Goal: Transaction & Acquisition: Purchase product/service

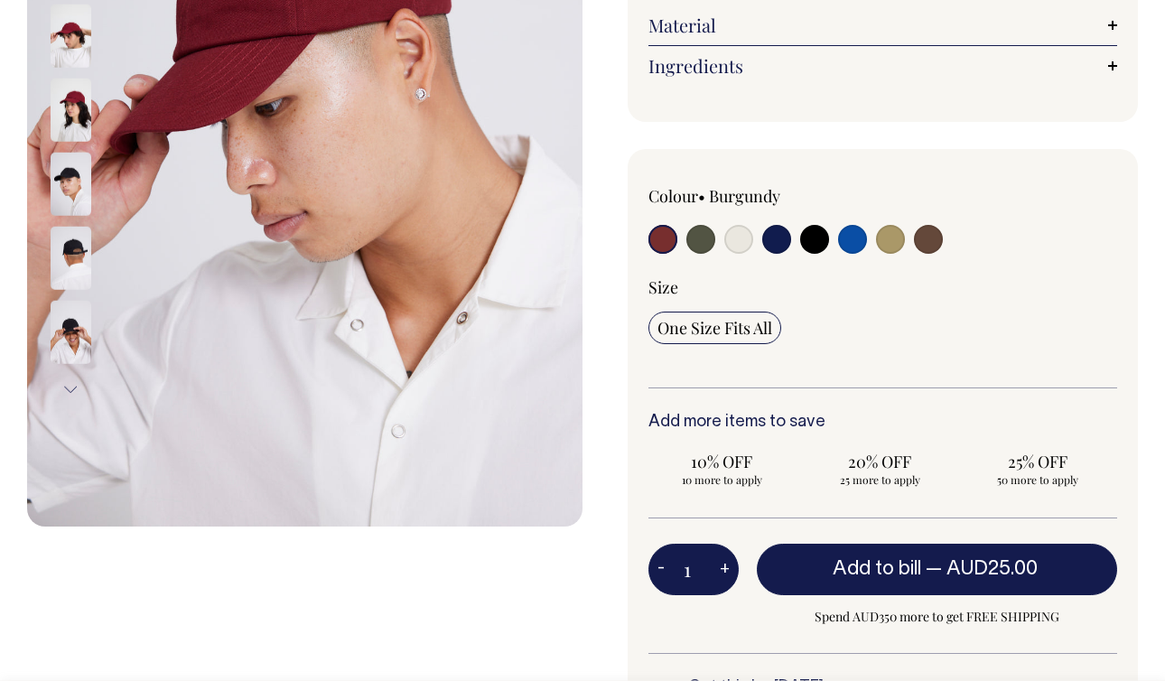
scroll to position [400, 0]
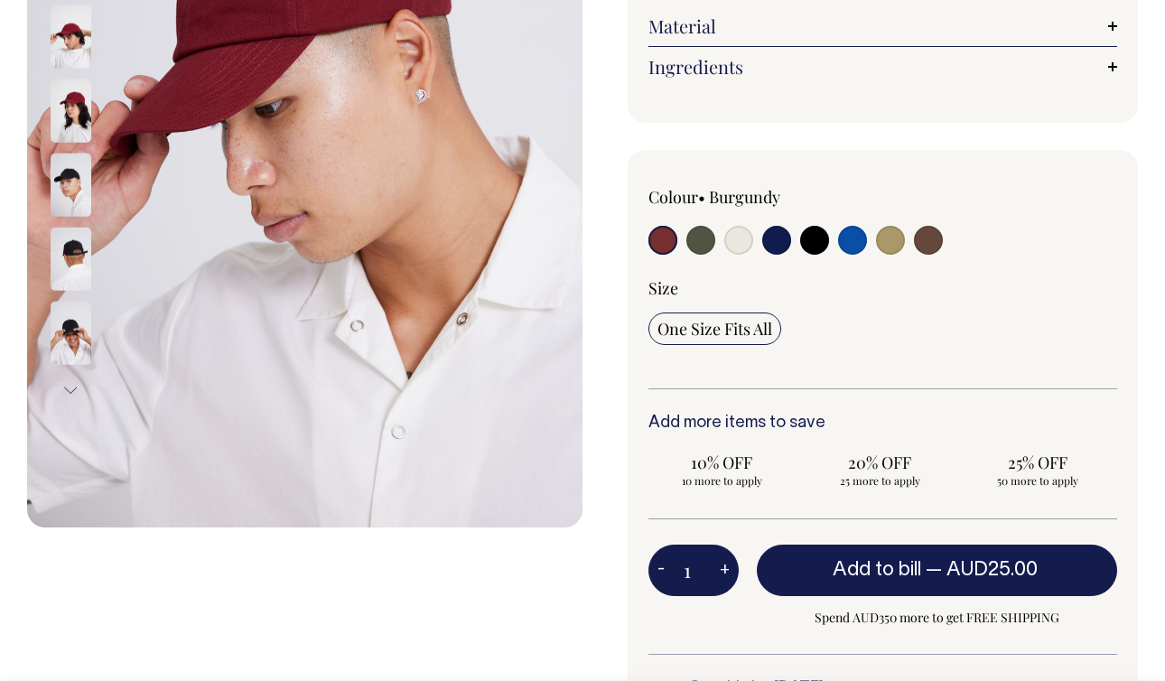
click at [719, 570] on button "+" at bounding box center [725, 571] width 28 height 36
type input "2"
click at [719, 570] on button "+" at bounding box center [725, 571] width 28 height 36
type input "3"
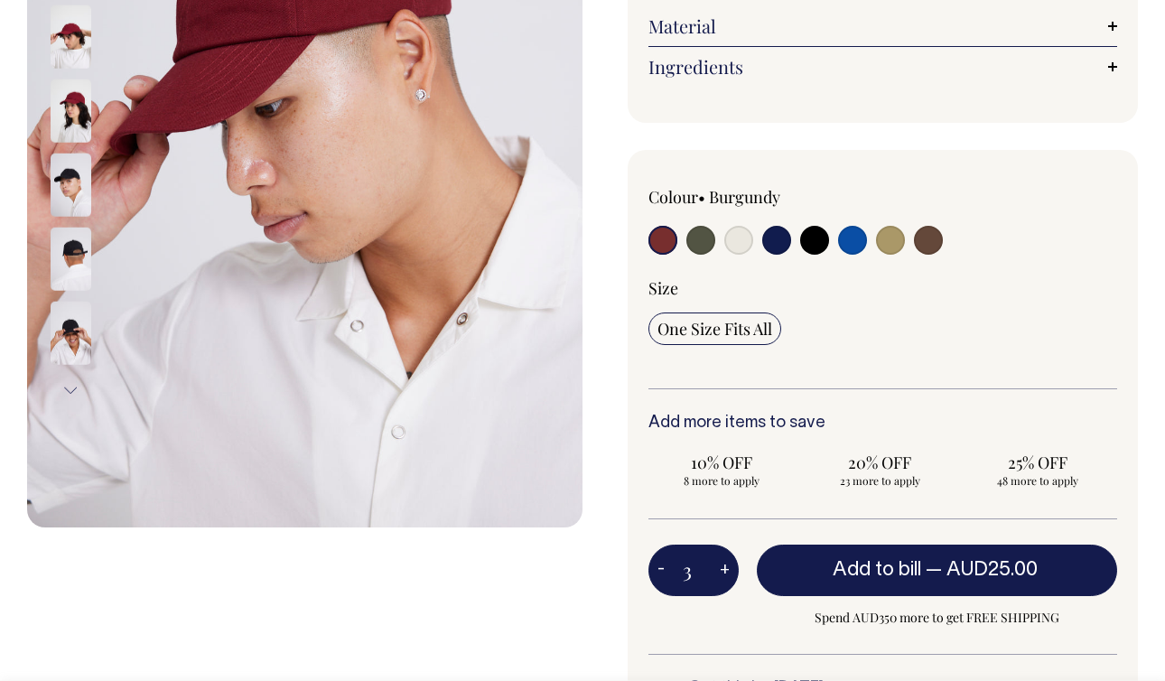
type input "3"
click at [719, 570] on button "+" at bounding box center [725, 571] width 28 height 36
type input "4"
click at [719, 570] on button "+" at bounding box center [725, 571] width 28 height 36
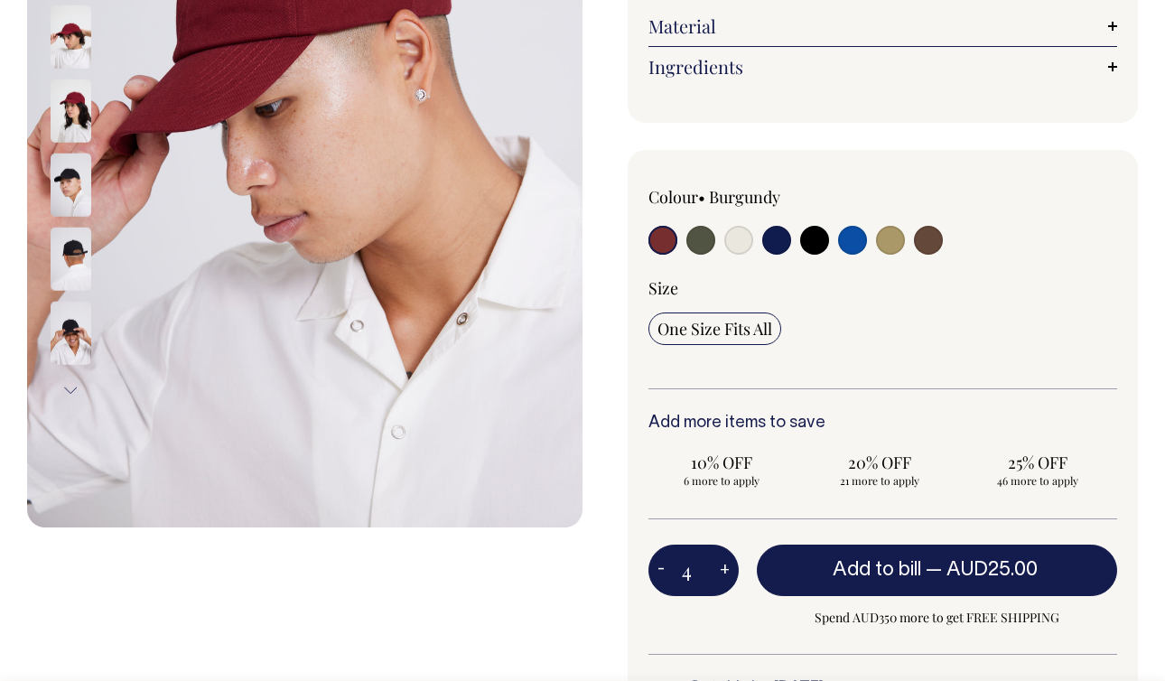
type input "5"
click at [719, 570] on button "+" at bounding box center [725, 571] width 28 height 36
type input "6"
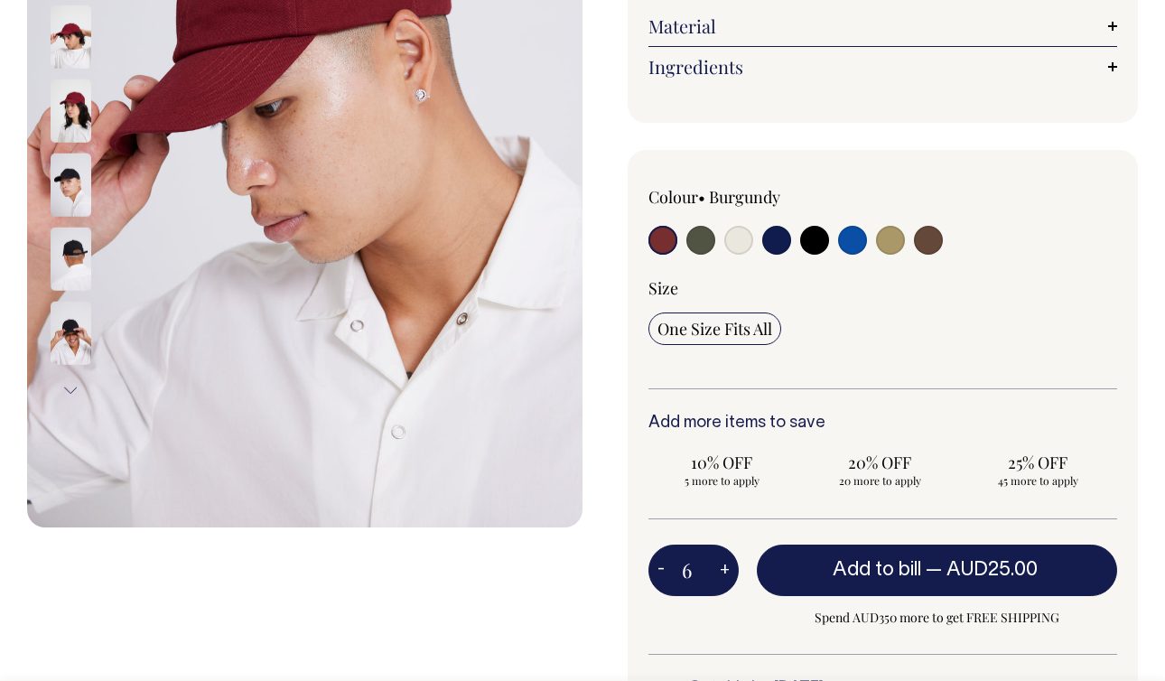
click at [719, 570] on button "+" at bounding box center [725, 571] width 28 height 36
type input "7"
click at [719, 570] on button "+" at bounding box center [725, 571] width 28 height 36
type input "8"
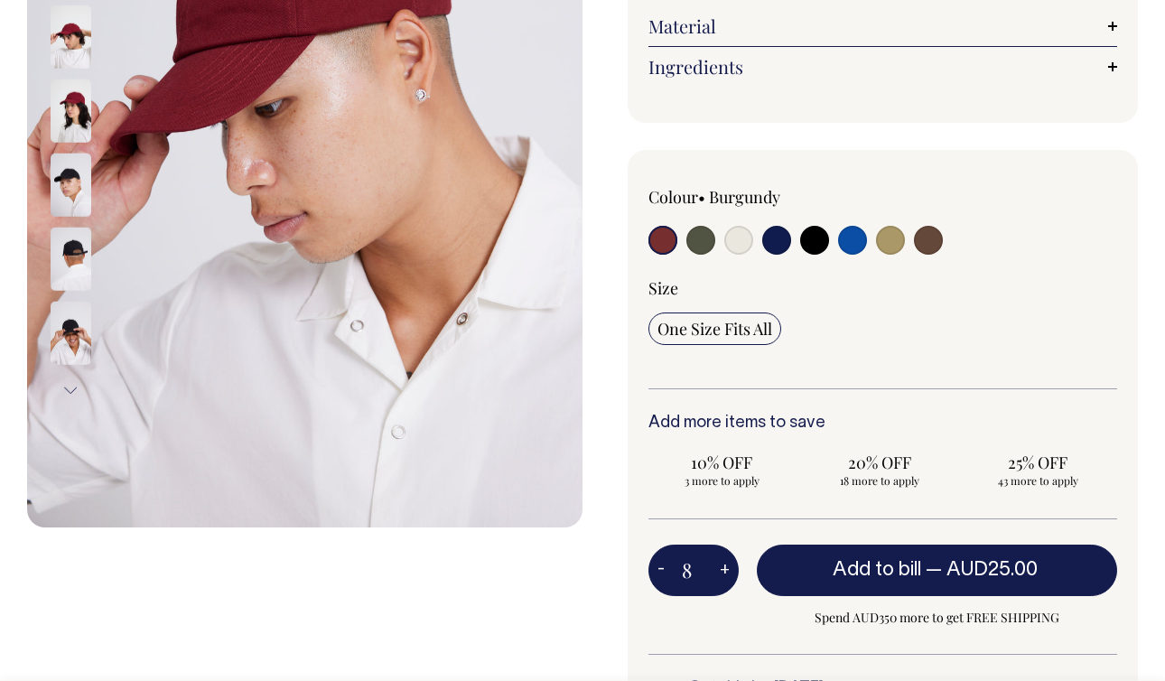
type input "8"
click at [719, 570] on button "+" at bounding box center [725, 571] width 28 height 36
type input "9"
click at [719, 570] on button "+" at bounding box center [725, 571] width 28 height 36
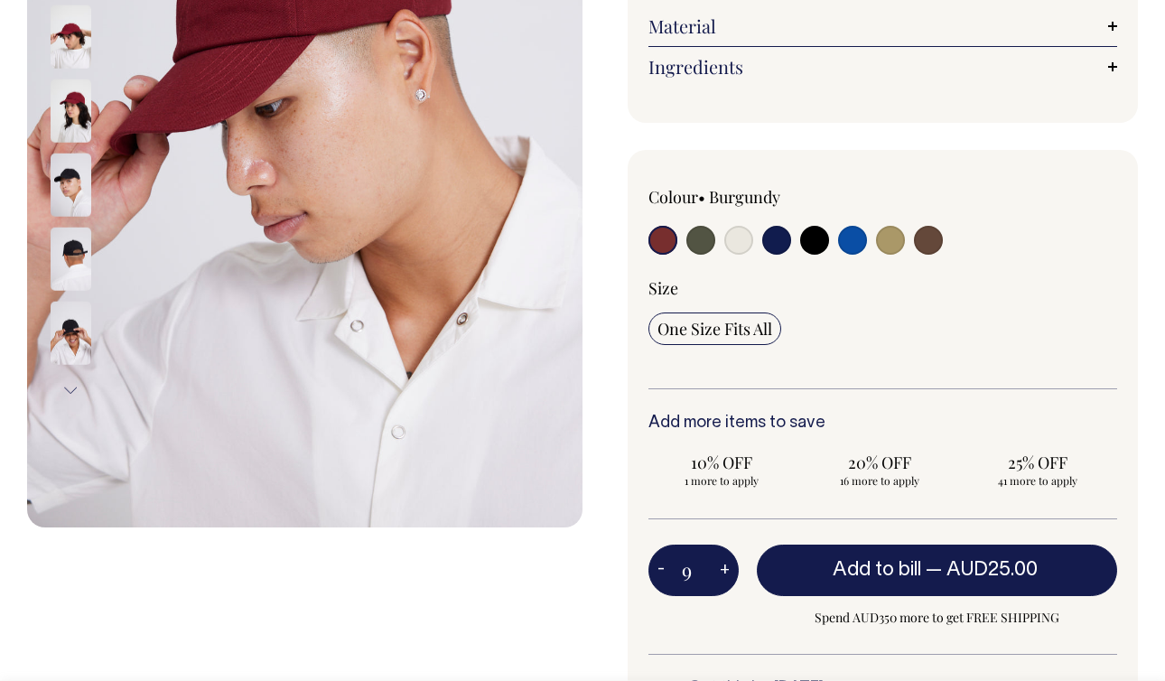
type input "10"
radio input "true"
type input "10"
click at [719, 570] on button "+" at bounding box center [725, 571] width 28 height 36
type input "11"
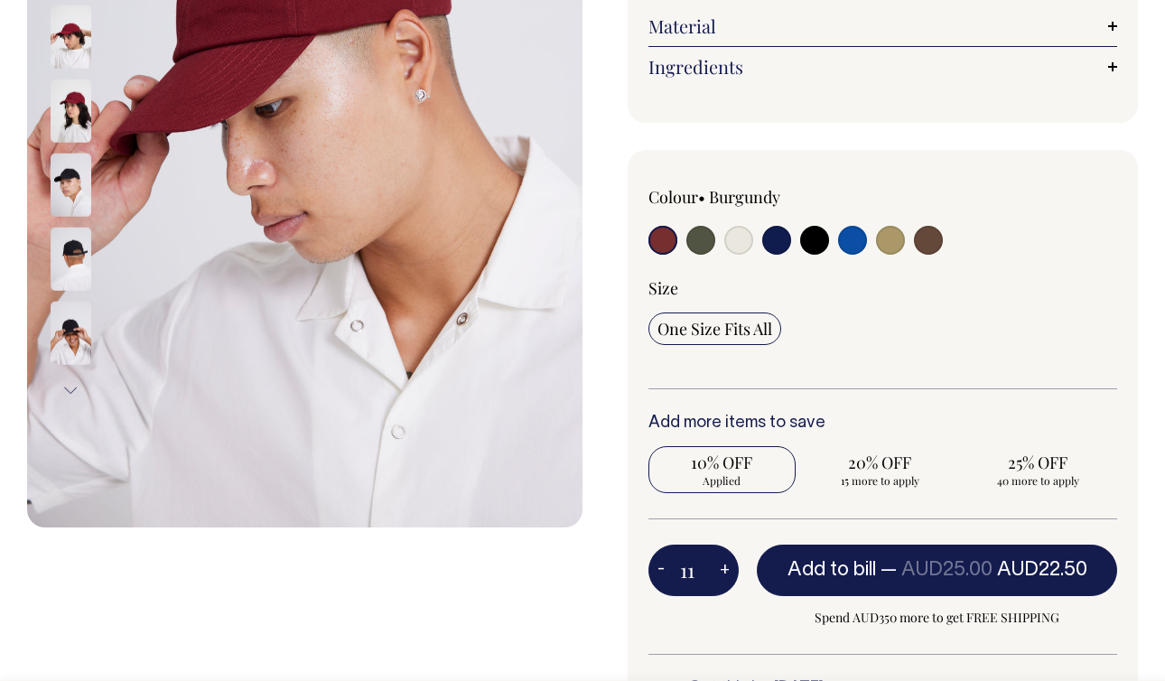
radio input "true"
type input "11"
click at [664, 565] on button "-" at bounding box center [661, 571] width 25 height 36
type input "10"
radio input "true"
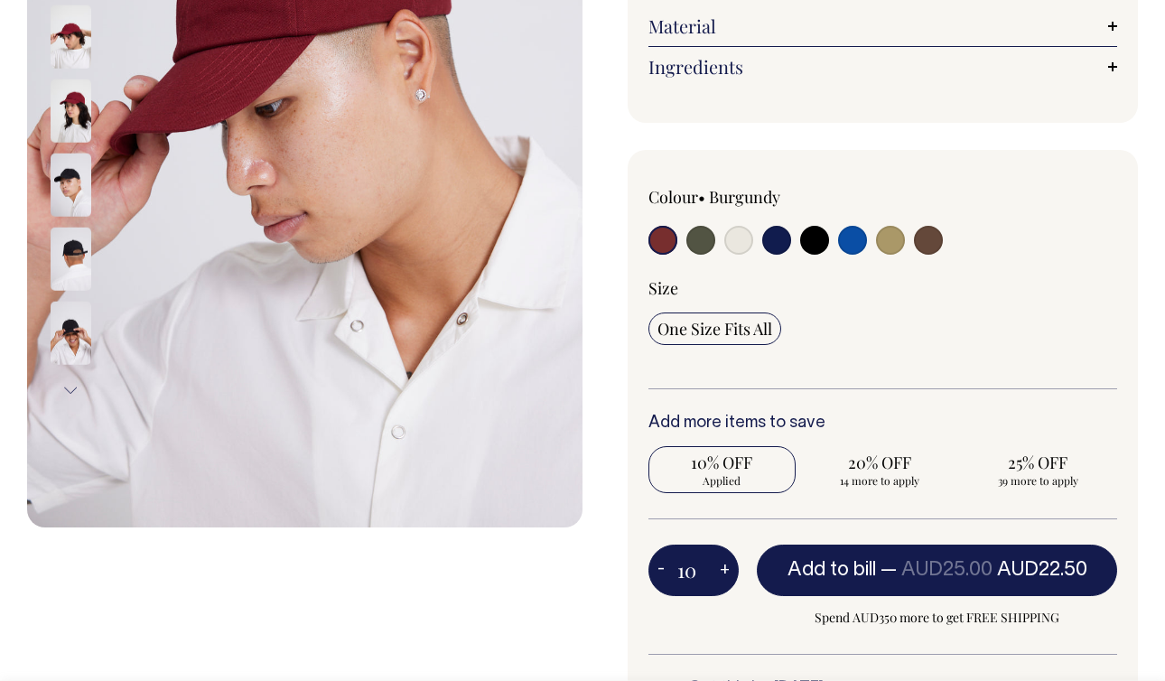
type input "10"
click at [664, 565] on button "-" at bounding box center [661, 571] width 25 height 36
type input "9"
radio input "false"
type input "9"
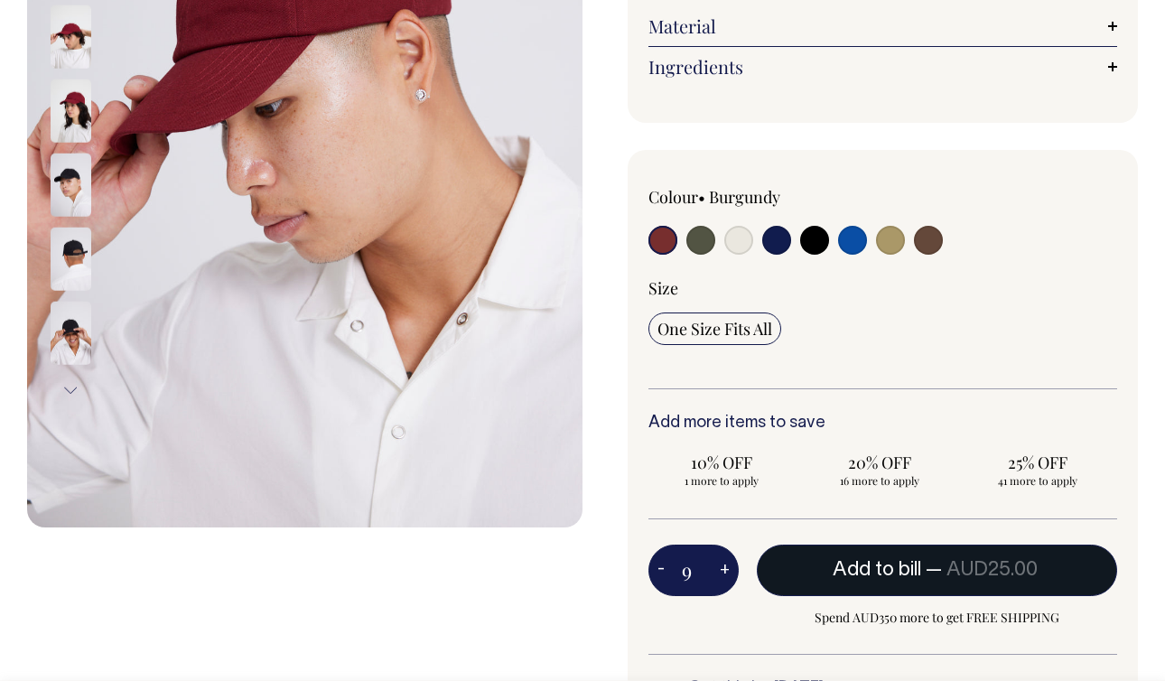
click at [793, 579] on button "Add to bill — AUD25.00" at bounding box center [937, 570] width 360 height 51
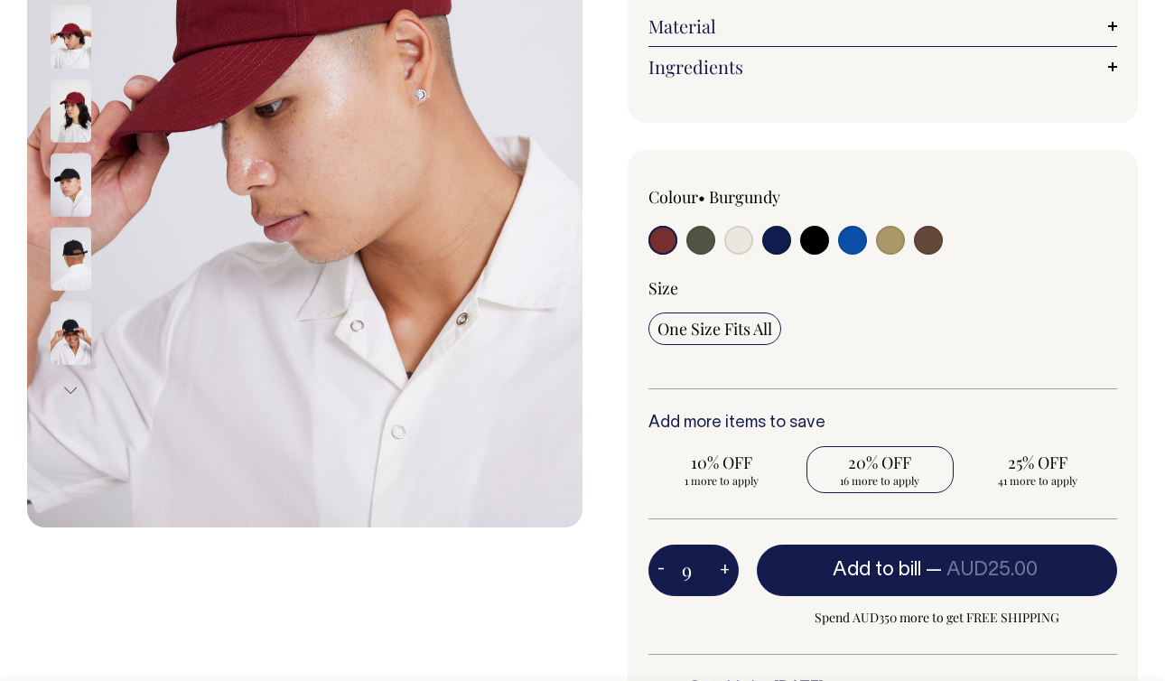
type input "1"
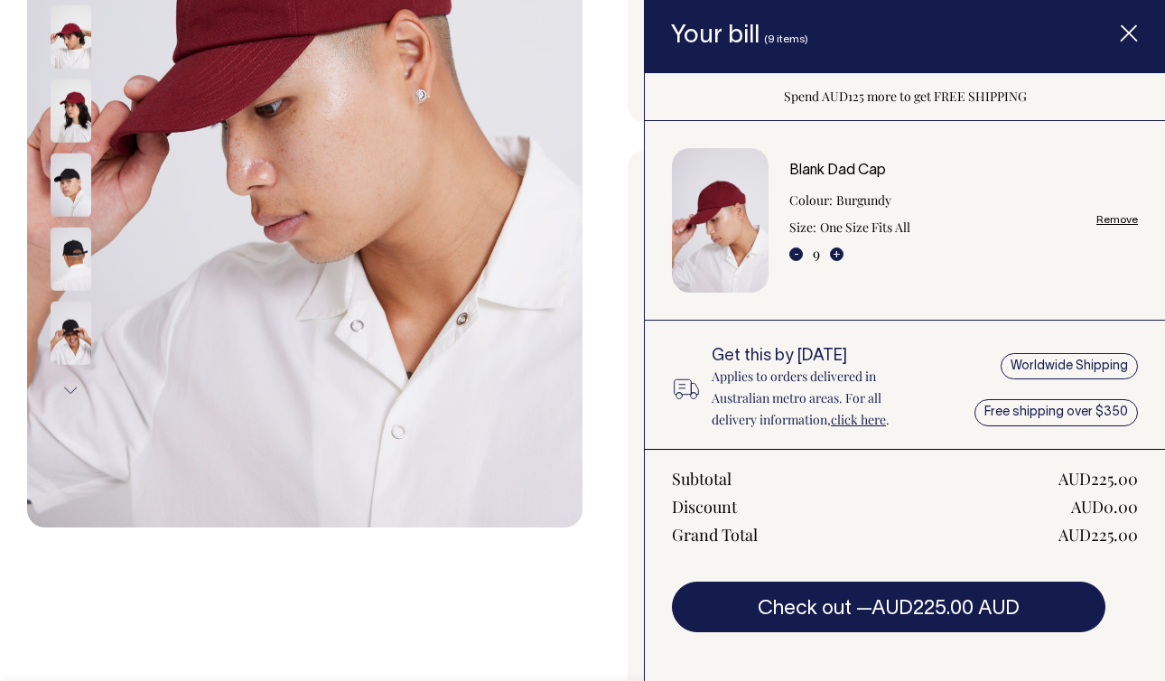
click at [1131, 33] on icon "Item added to your cart" at bounding box center [1129, 34] width 18 height 18
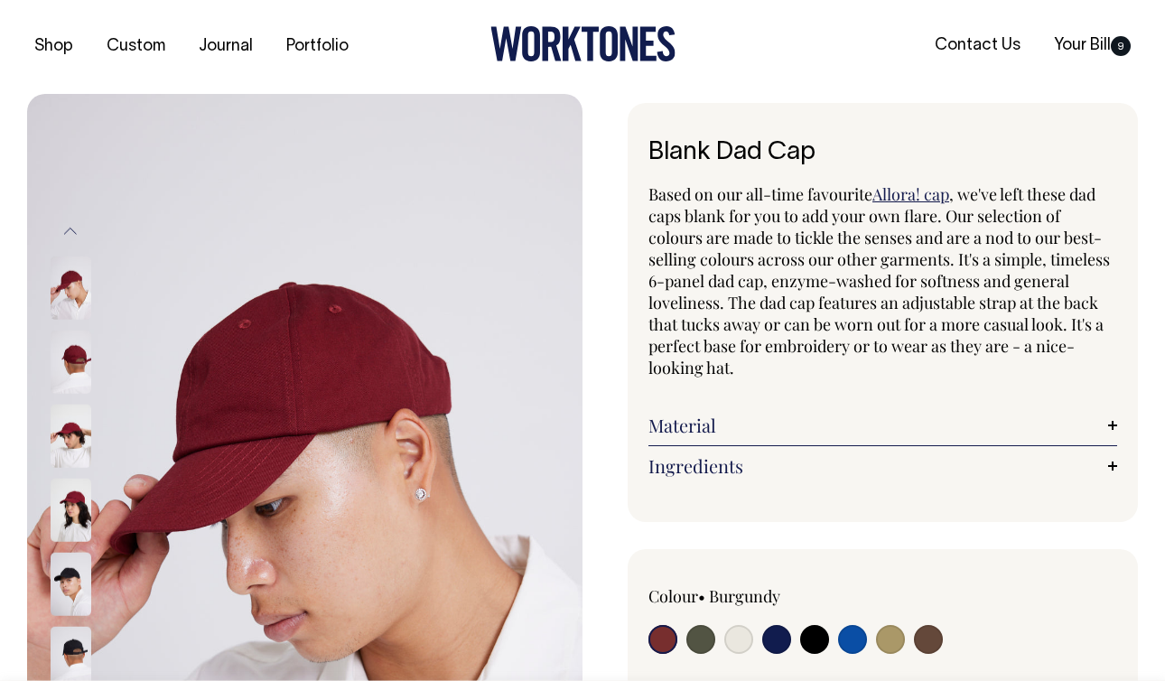
scroll to position [0, 0]
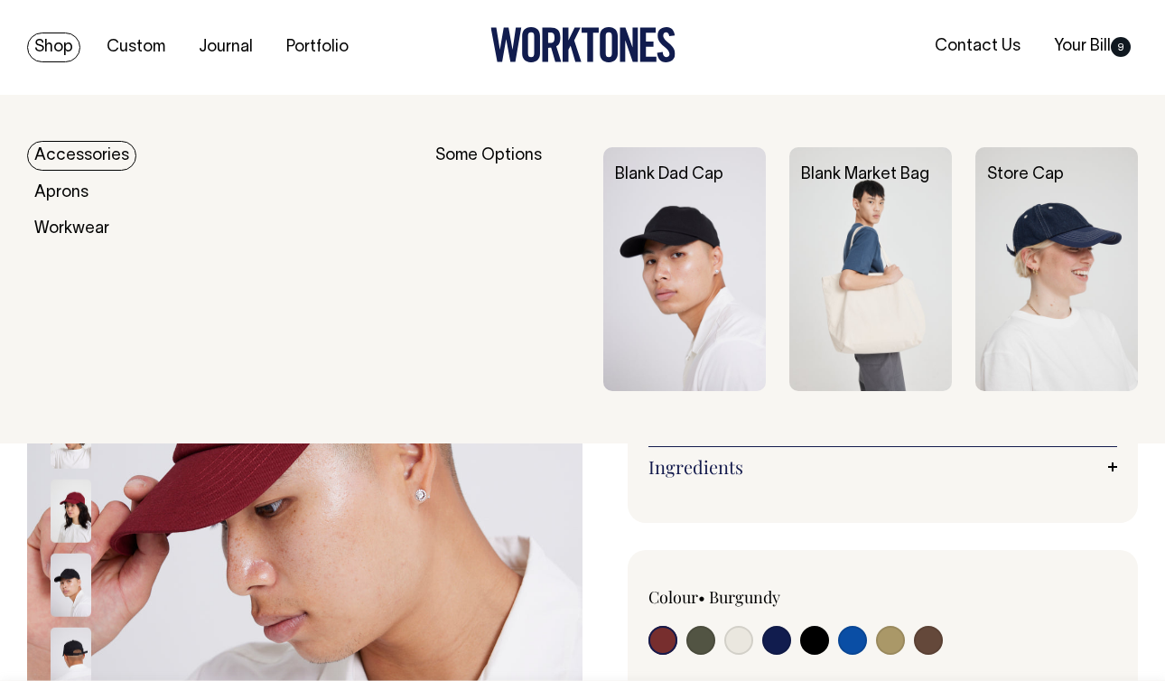
click at [63, 149] on link "Accessories" at bounding box center [81, 156] width 109 height 30
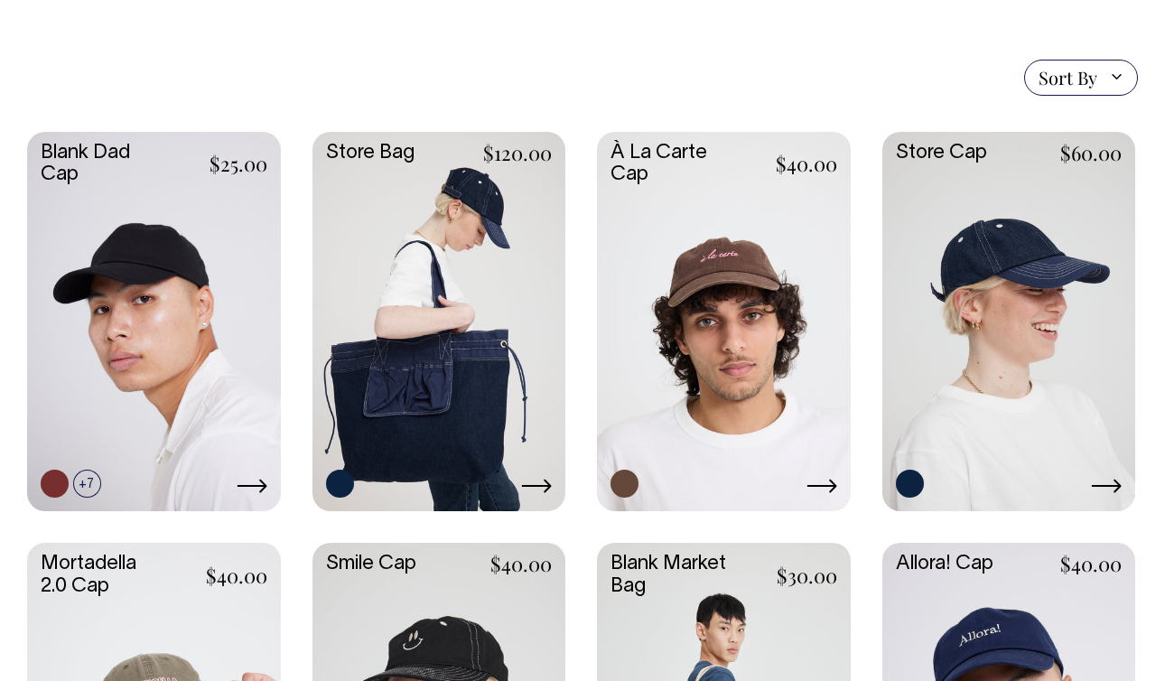
scroll to position [477, 0]
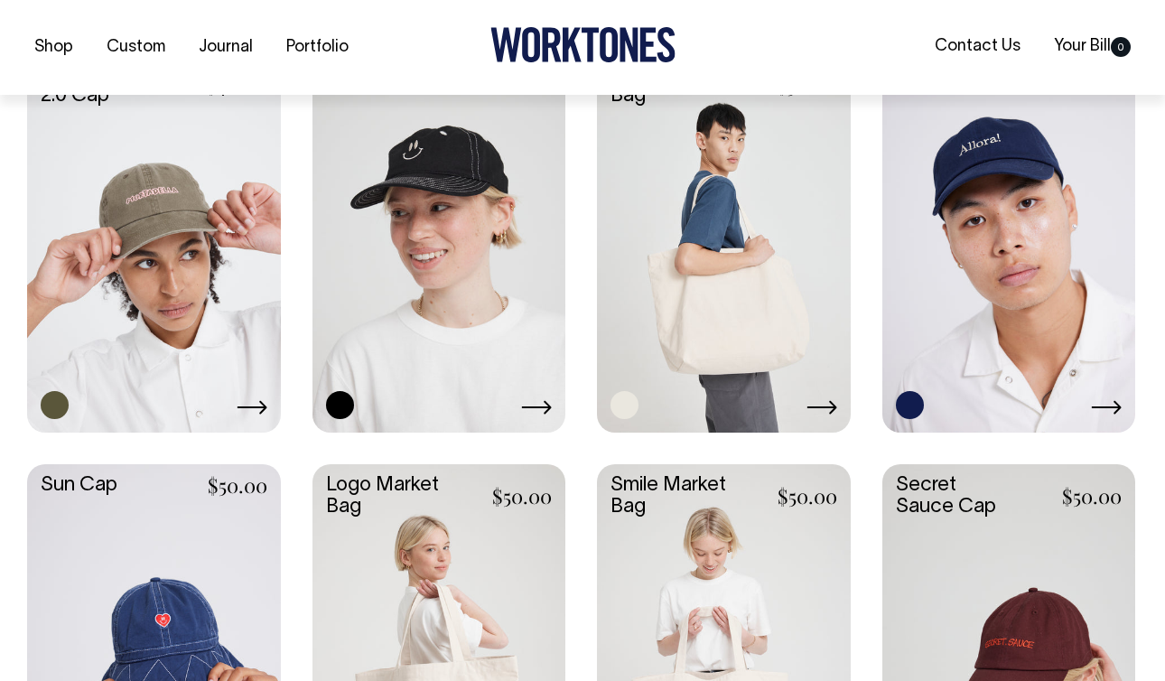
click at [800, 277] on link at bounding box center [724, 240] width 254 height 377
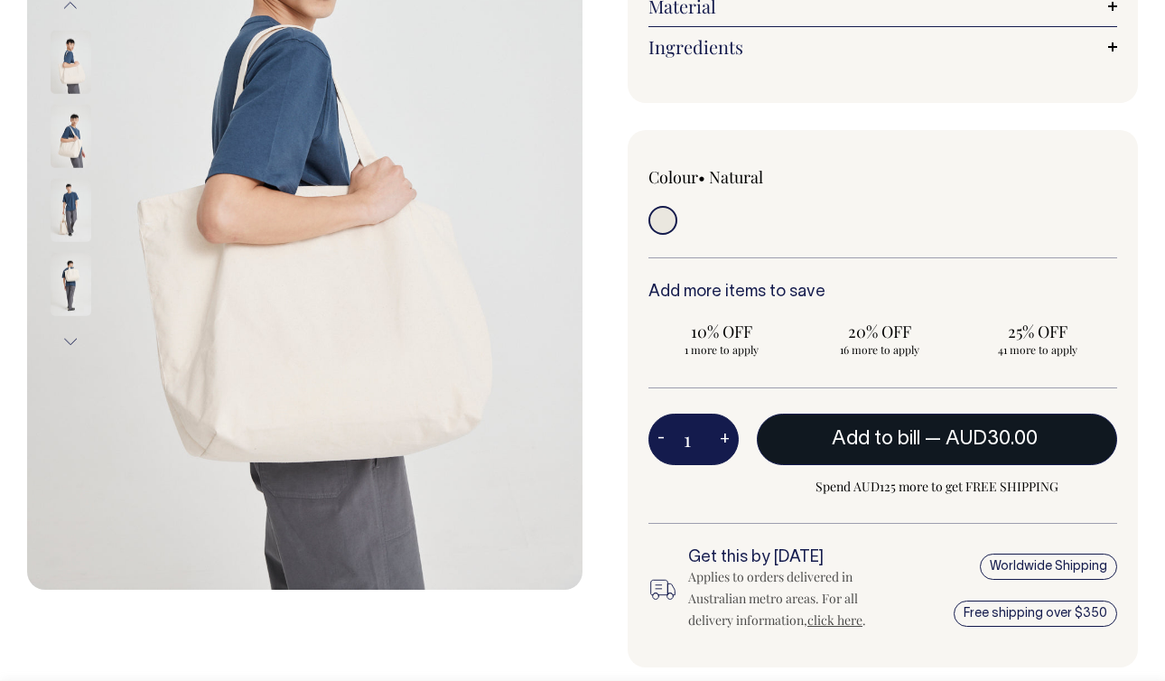
scroll to position [339, 0]
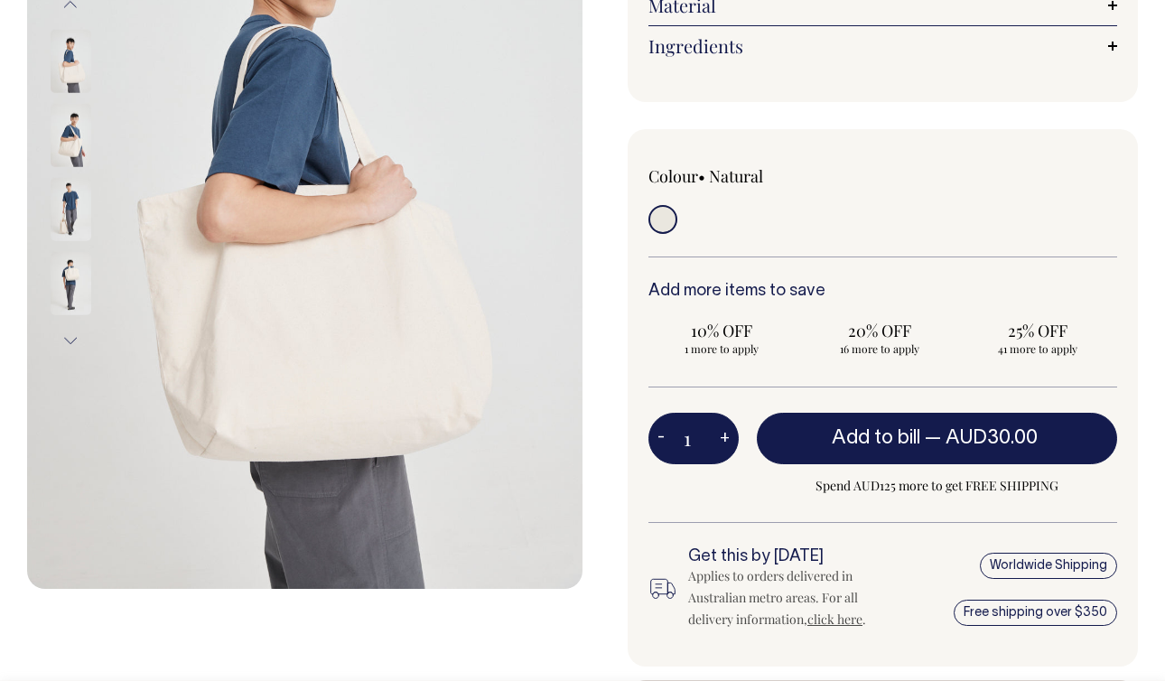
click at [726, 436] on button "+" at bounding box center [725, 439] width 28 height 36
type input "2"
radio input "true"
type input "2"
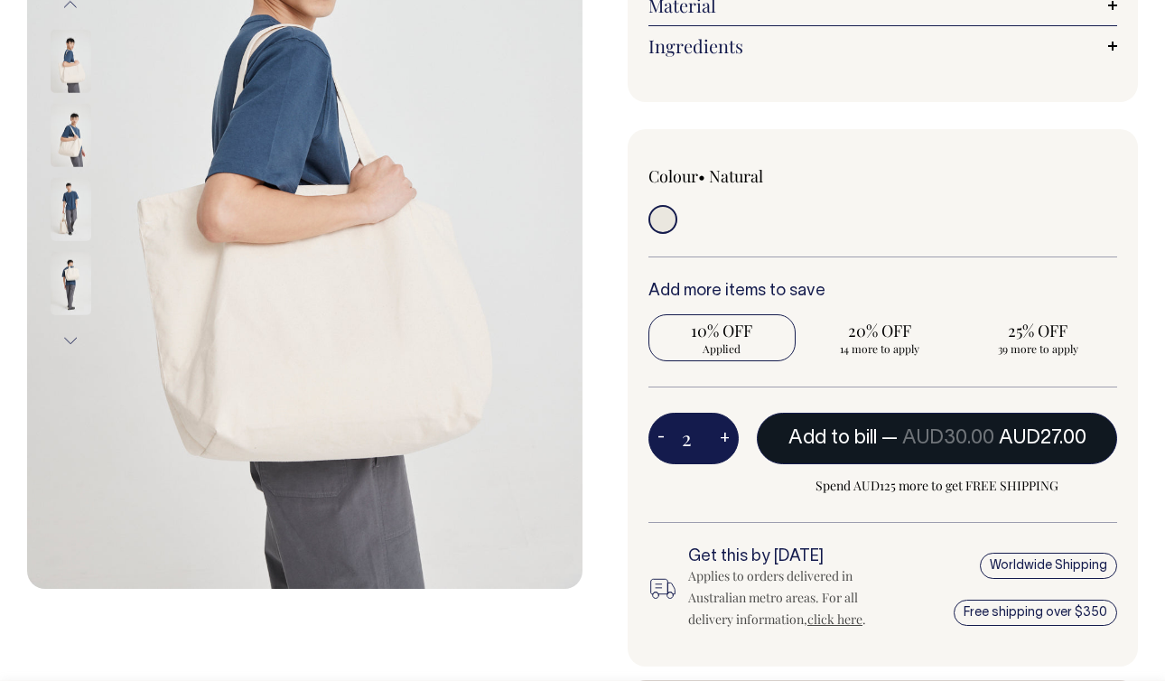
click at [851, 446] on span "Add to bill" at bounding box center [833, 438] width 89 height 18
type input "1"
radio input "true"
type input "1"
radio input "true"
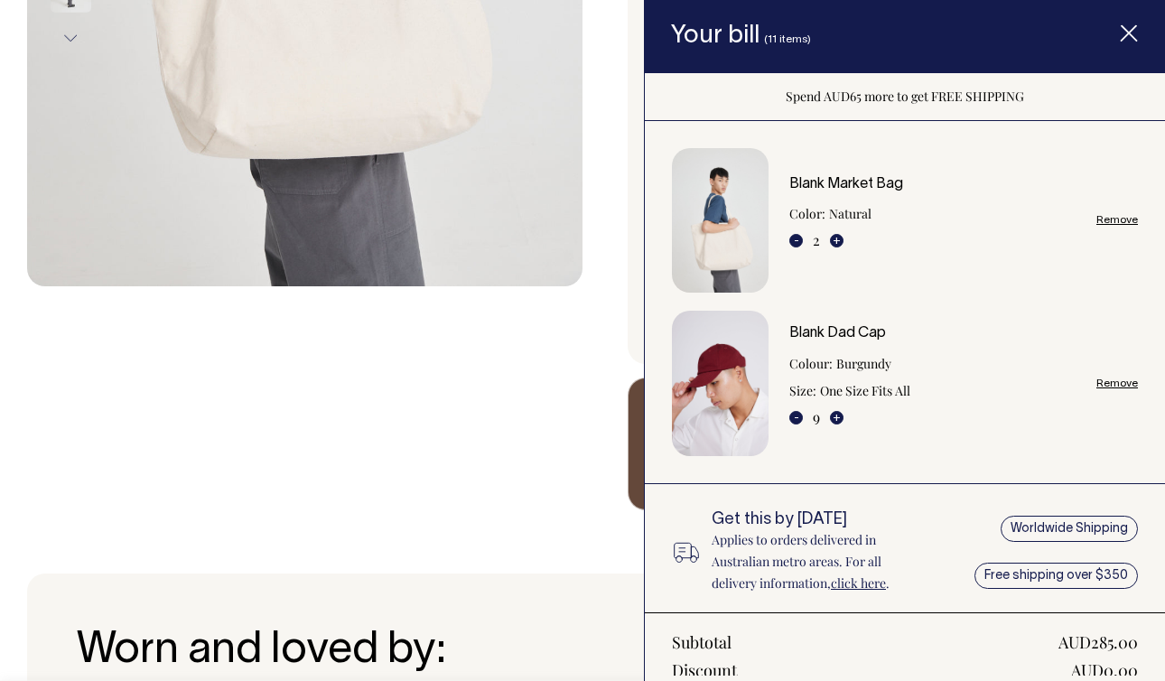
scroll to position [636, 0]
